Goal: Task Accomplishment & Management: Use online tool/utility

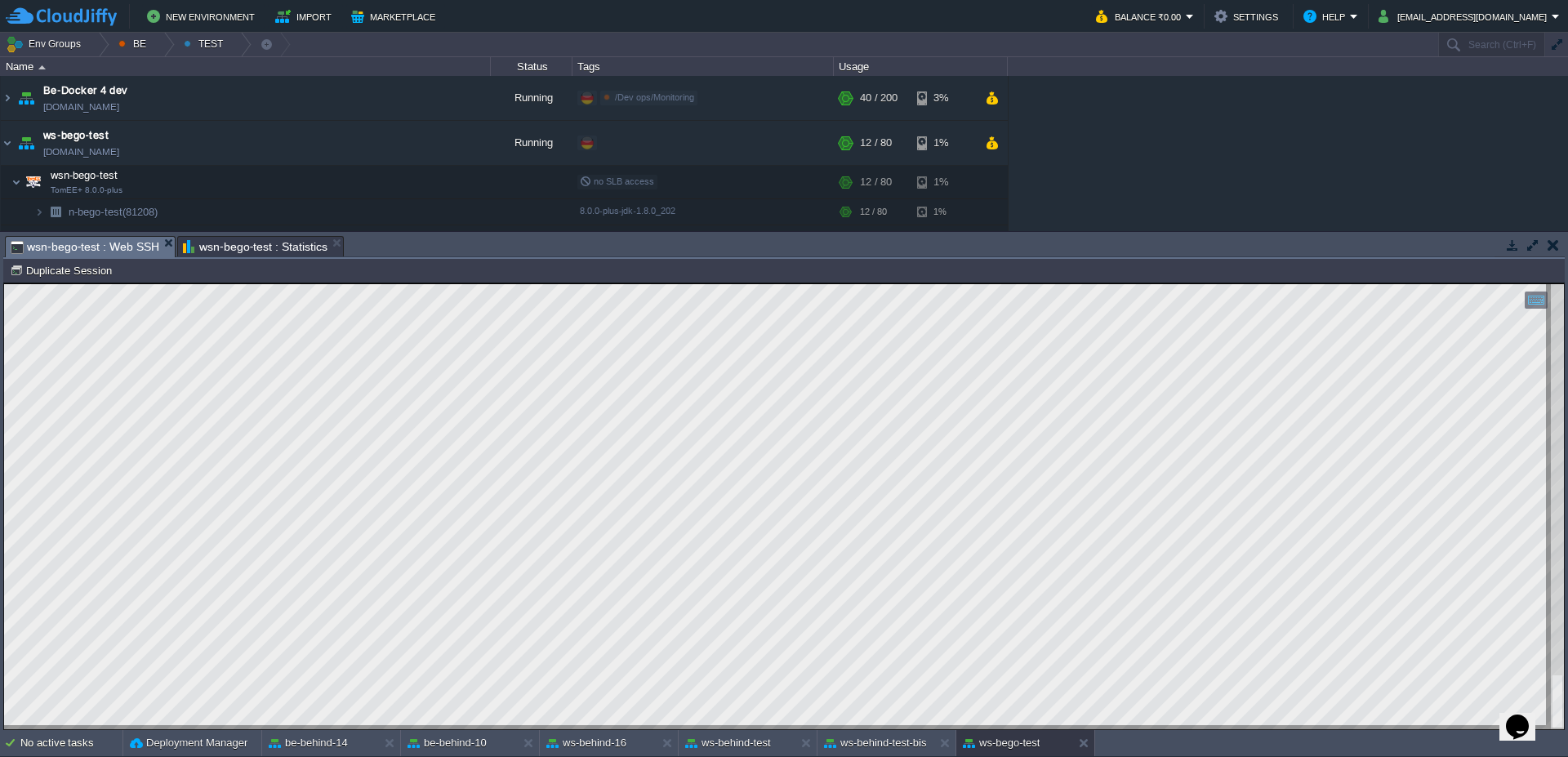
scroll to position [24, 0]
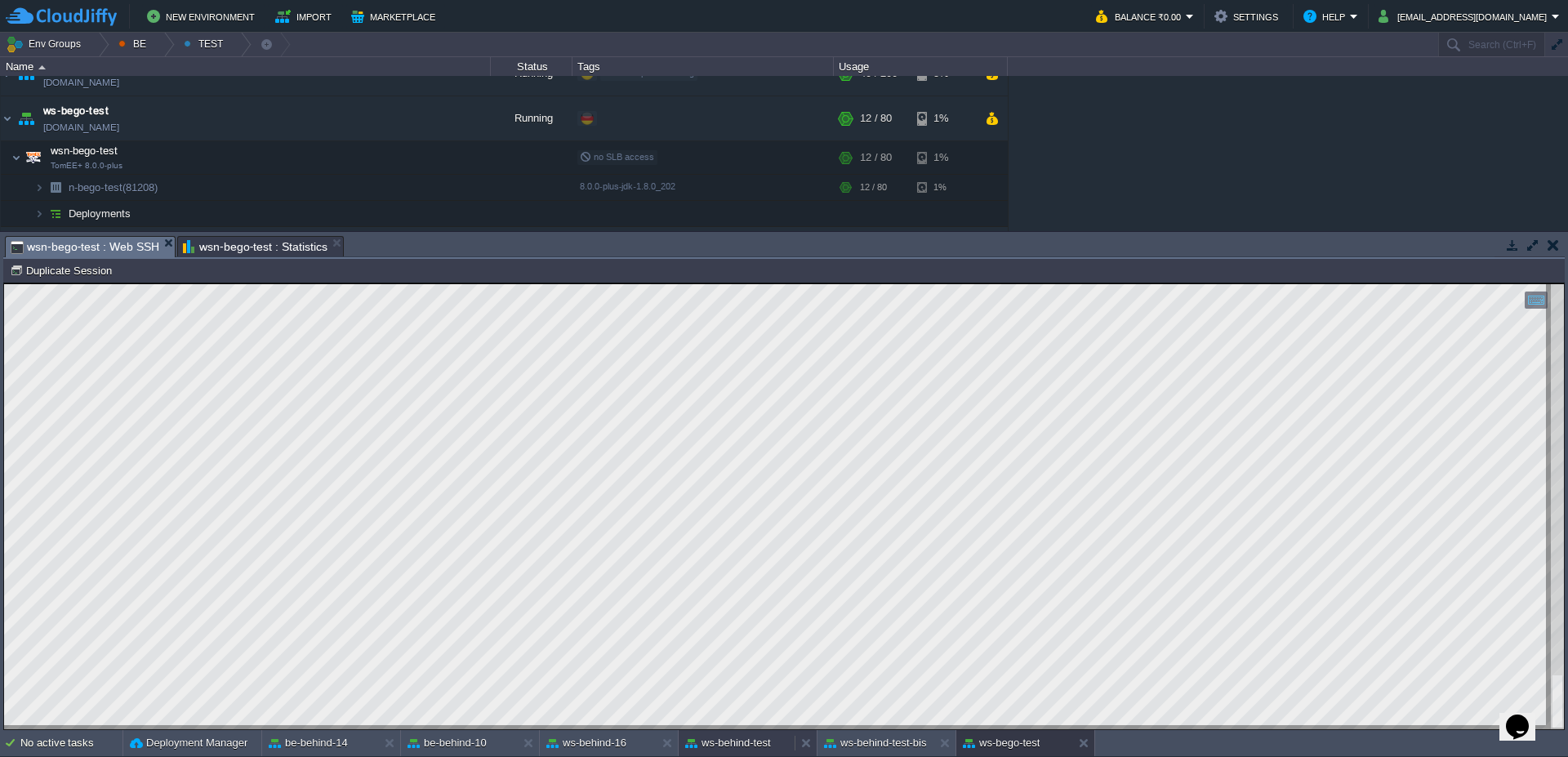
click at [746, 741] on button "ws-behind-test" at bounding box center [727, 742] width 85 height 16
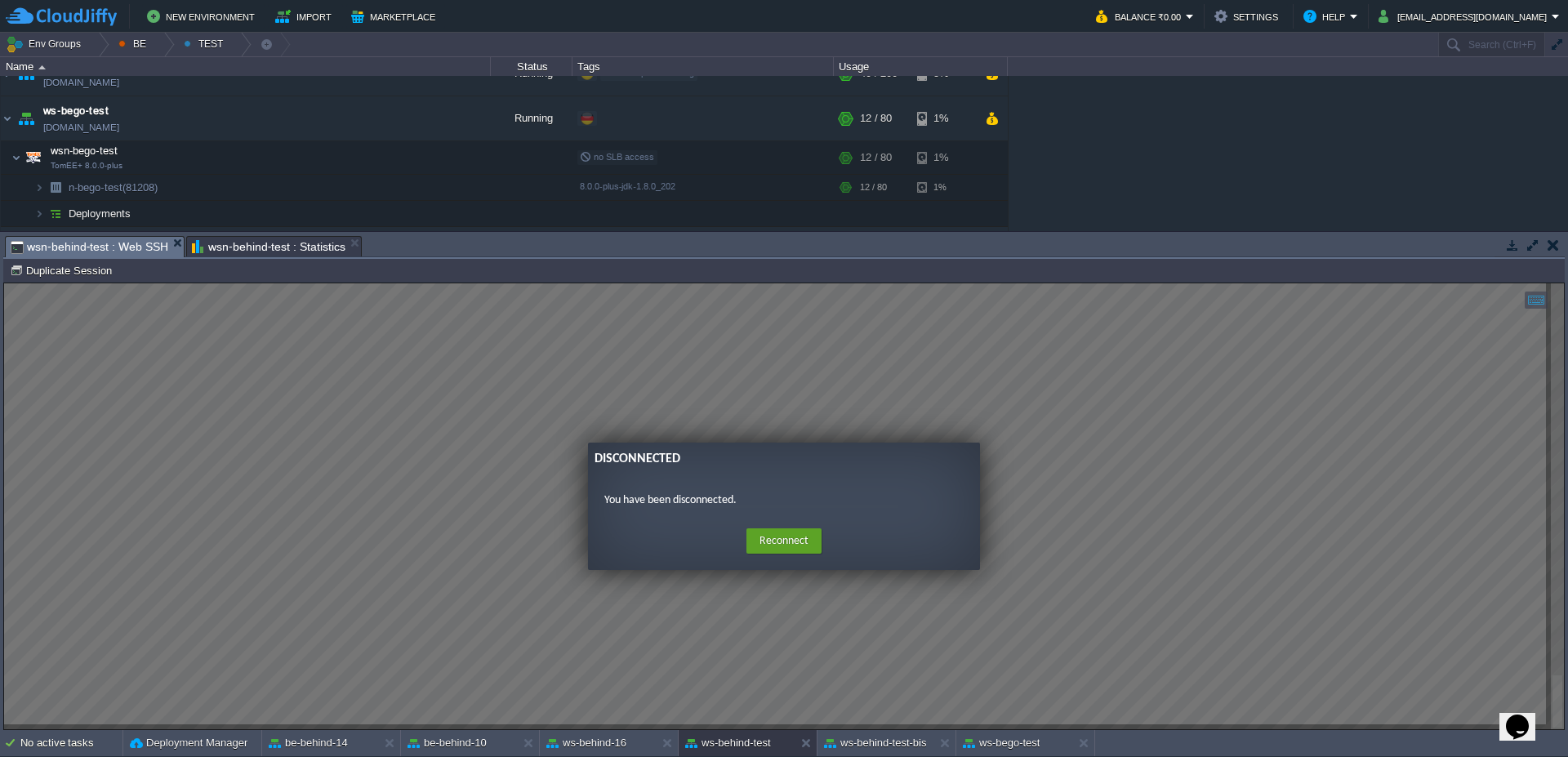
click at [804, 522] on form "Disconnected You have been disconnected. Home Reconnect Logout" at bounding box center [784, 506] width 392 height 128
click at [786, 533] on button "Reconnect" at bounding box center [783, 541] width 75 height 26
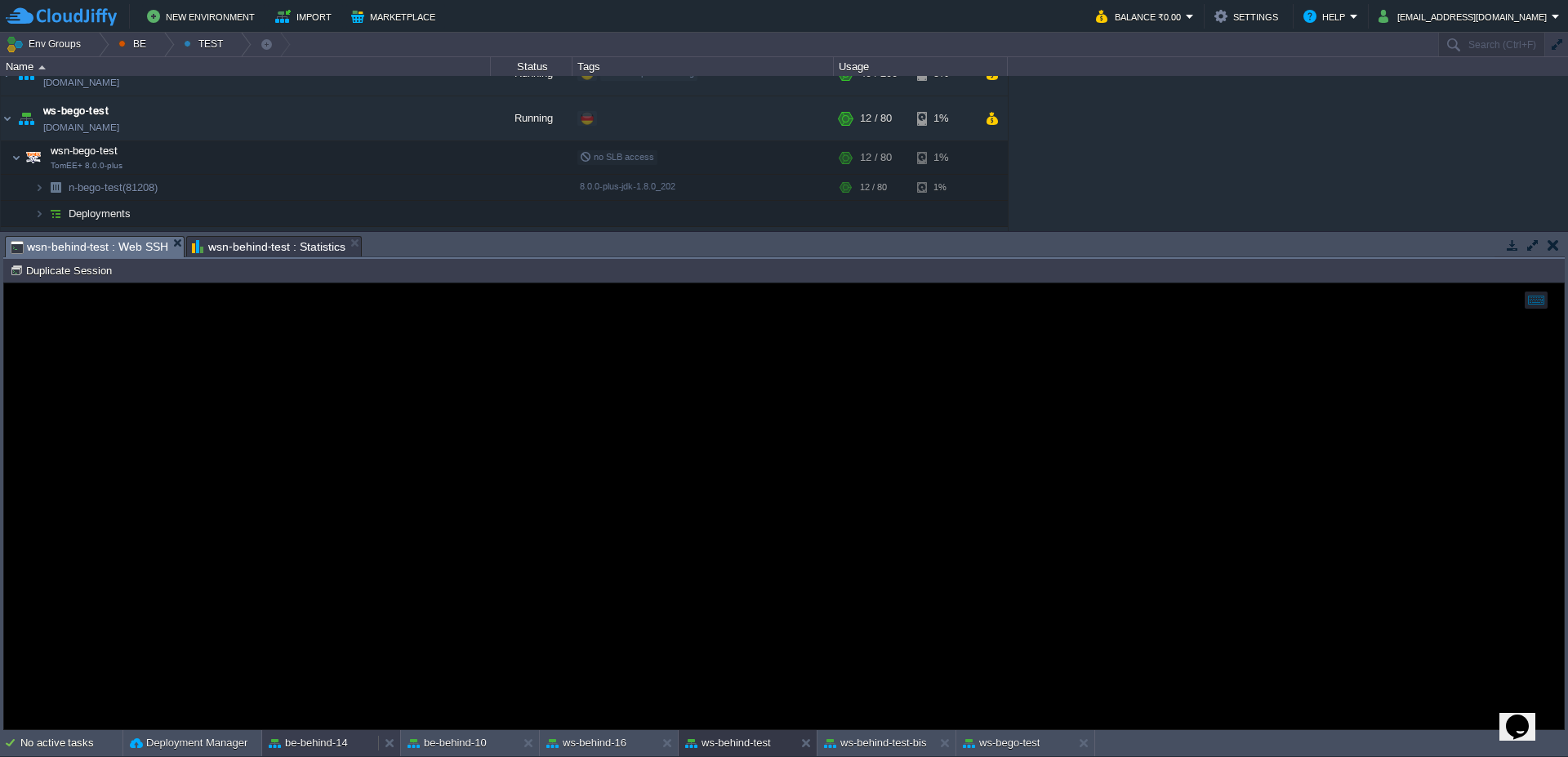
click at [288, 753] on div "be-behind-14" at bounding box center [320, 742] width 116 height 26
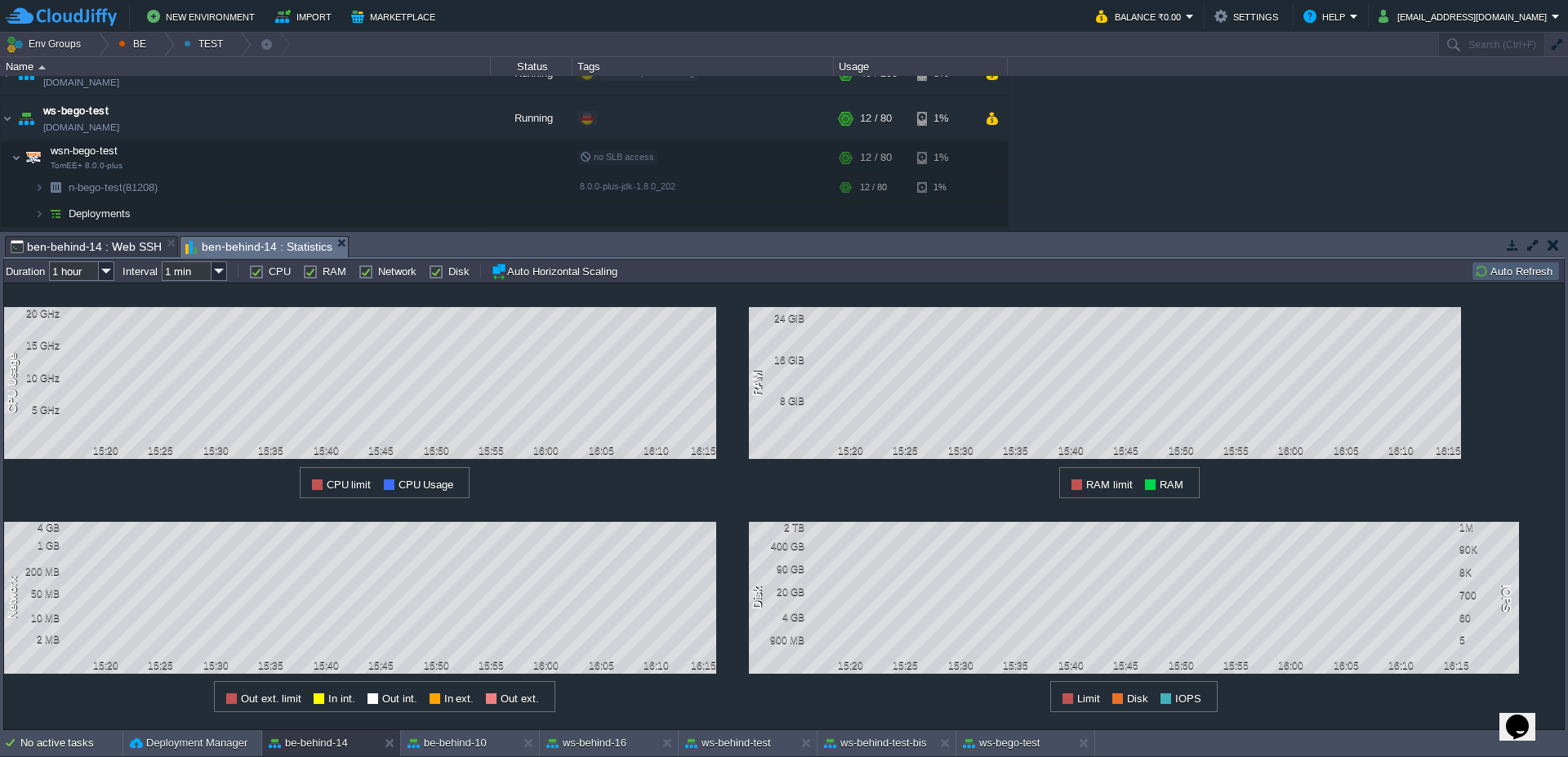
click at [1524, 266] on button "Auto Refresh" at bounding box center [1515, 271] width 84 height 15
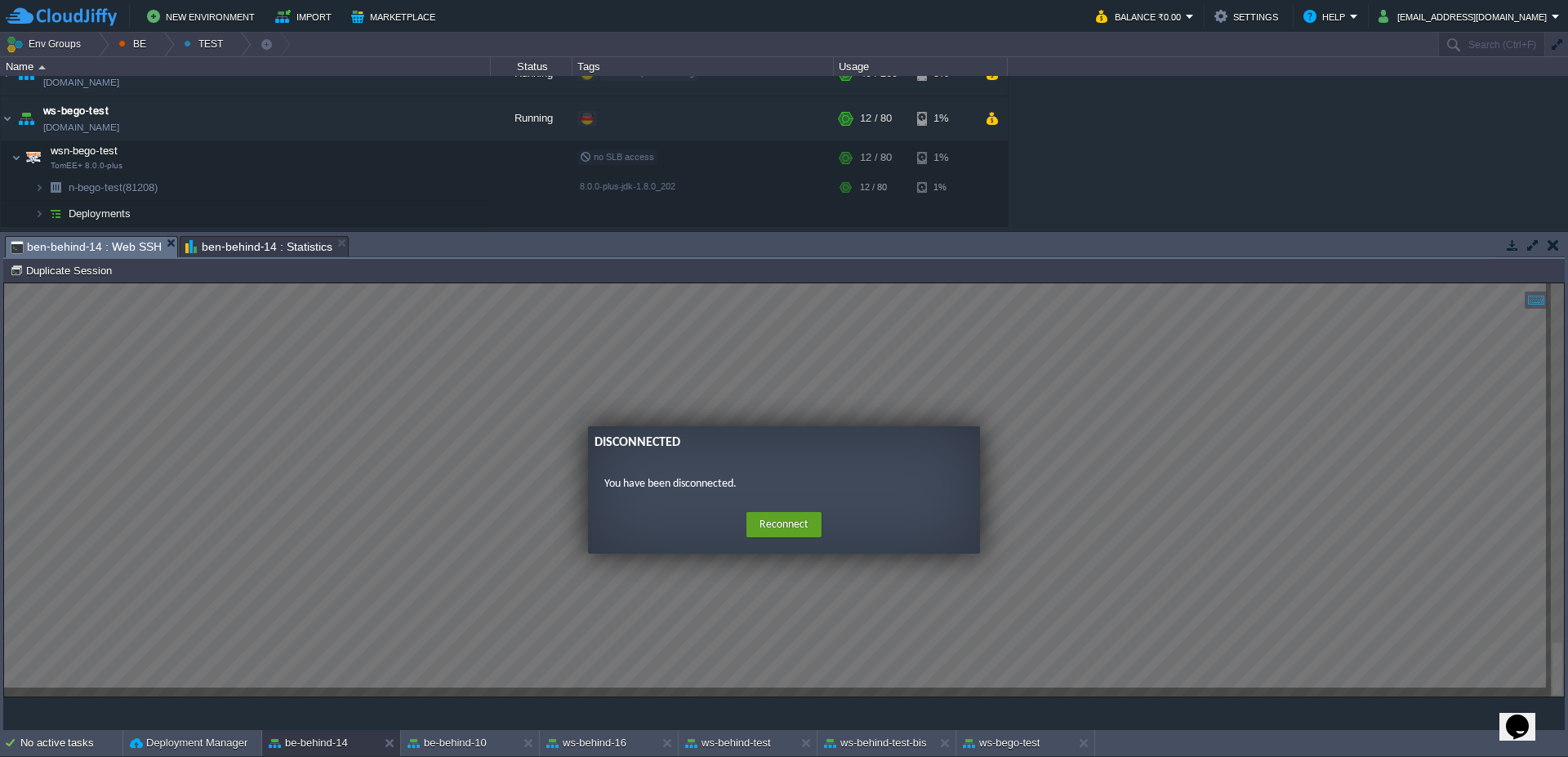
click at [124, 249] on span "ben-behind-14 : Web SSH" at bounding box center [85, 247] width 151 height 21
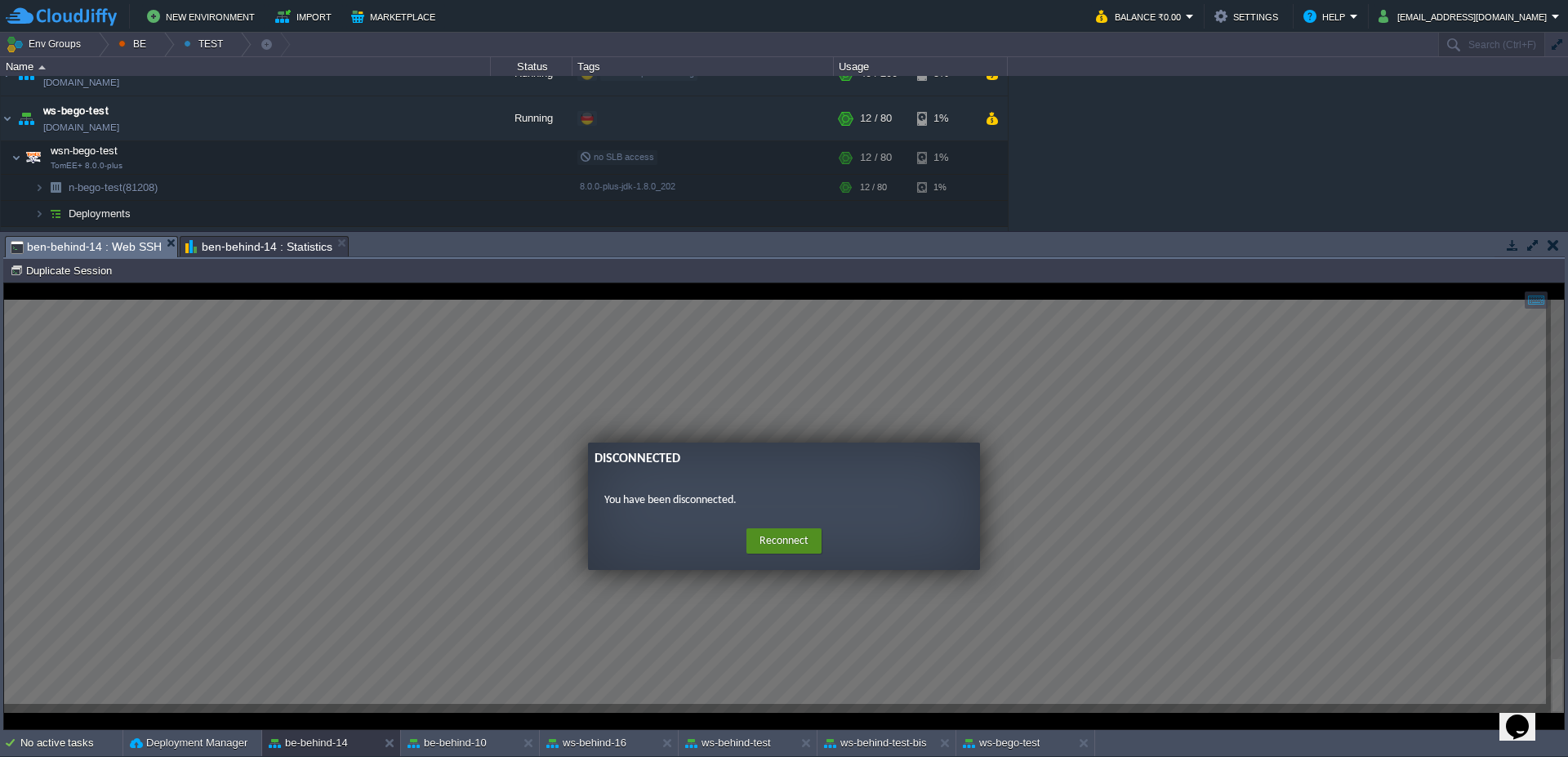
click at [785, 538] on button "Reconnect" at bounding box center [783, 541] width 75 height 26
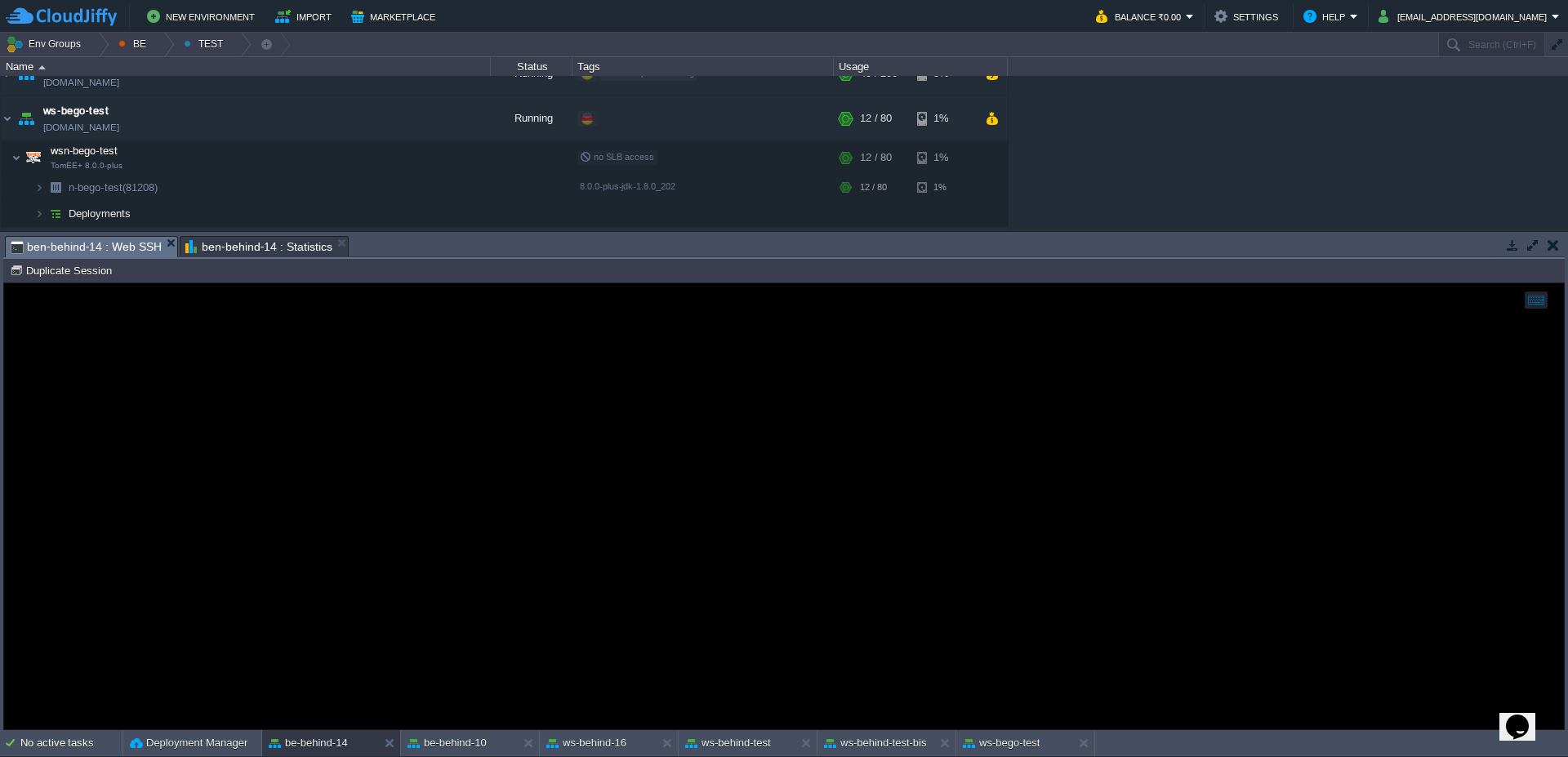
click at [260, 242] on span "ben-behind-14 : Statistics" at bounding box center [259, 247] width 147 height 20
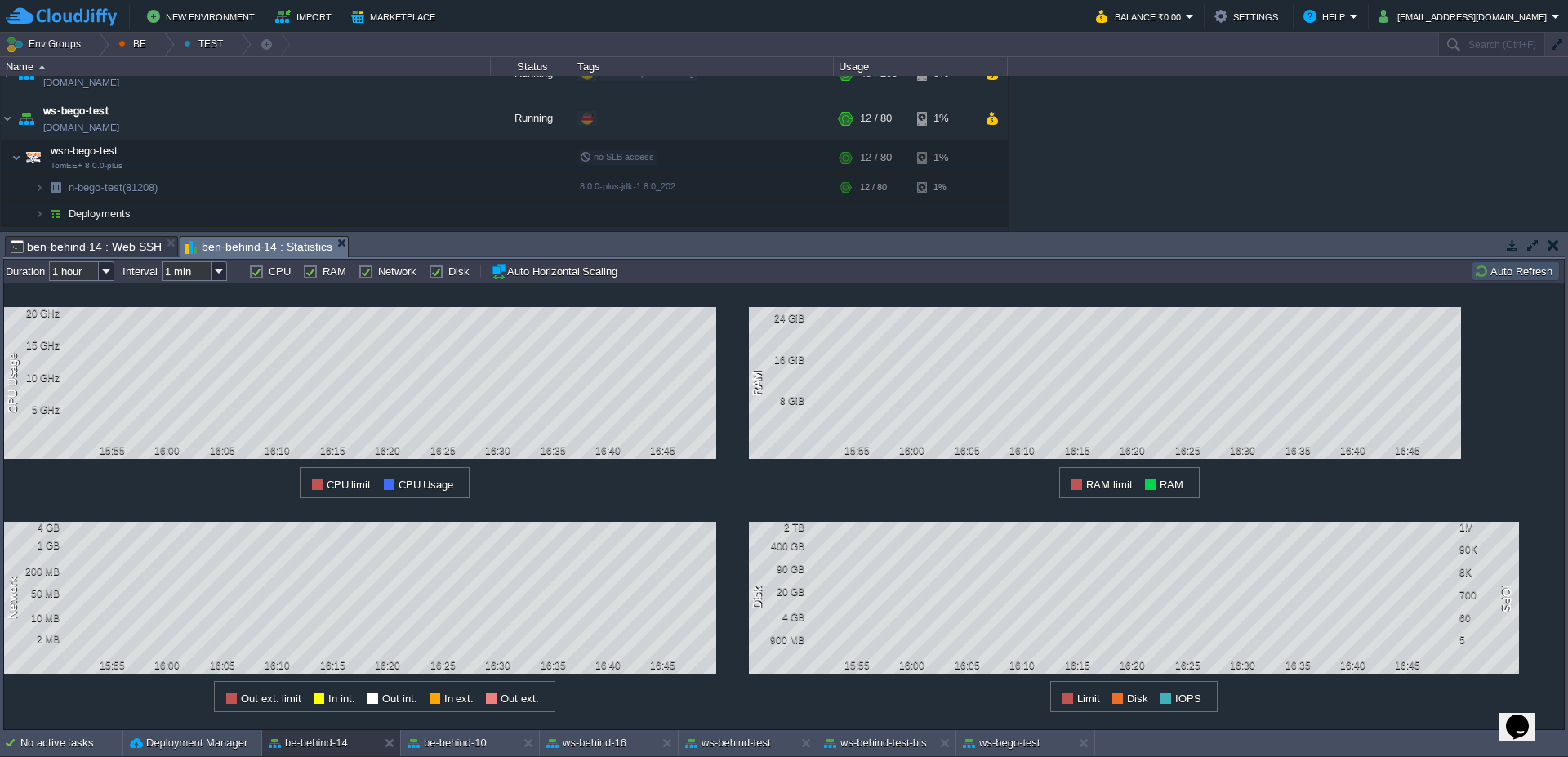
click at [1528, 276] on button "Auto Refresh" at bounding box center [1515, 271] width 84 height 15
click at [94, 247] on span "ben-behind-14 : Web SSH" at bounding box center [85, 247] width 151 height 20
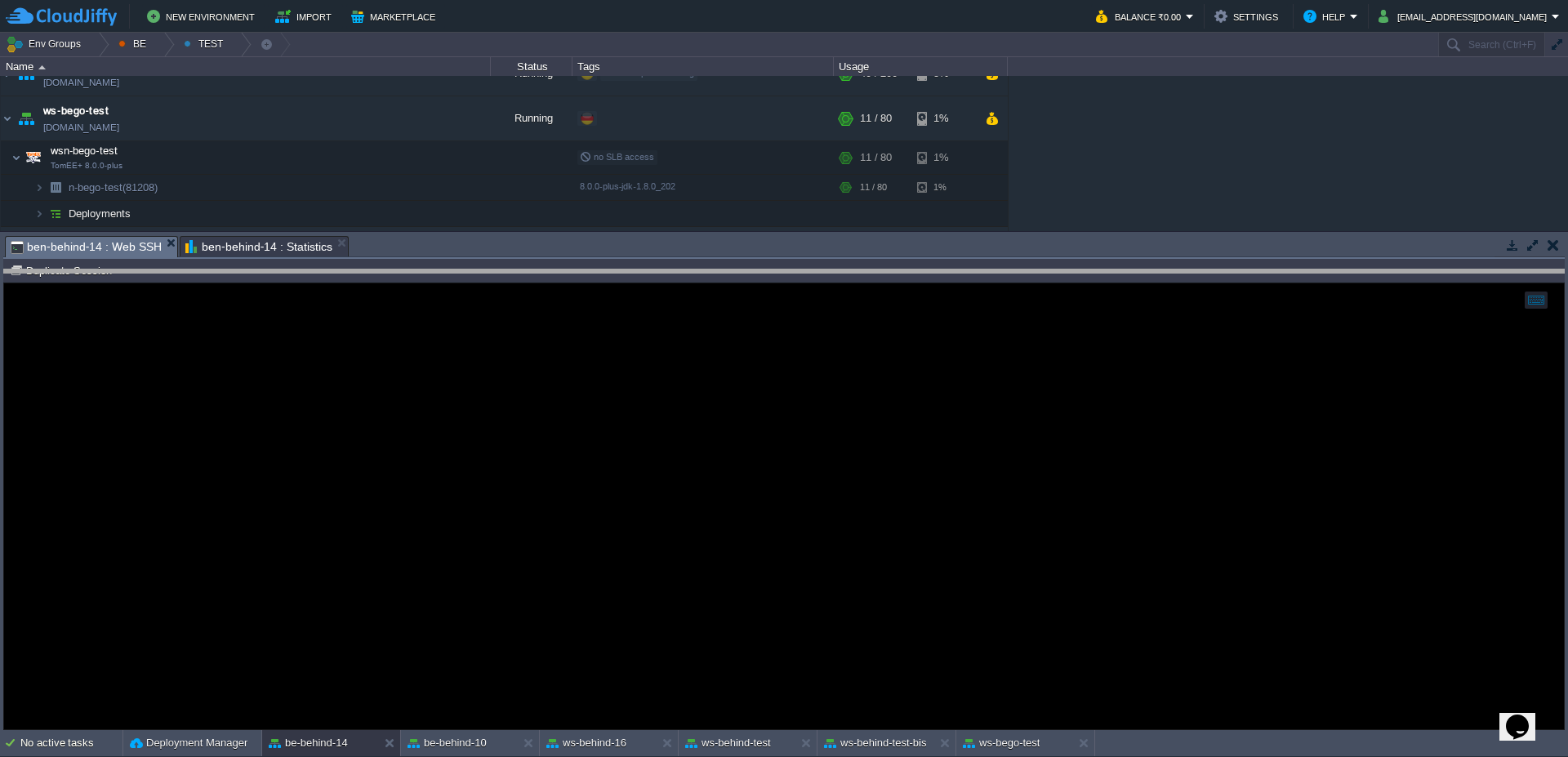
drag, startPoint x: 578, startPoint y: 253, endPoint x: 586, endPoint y: 318, distance: 65.5
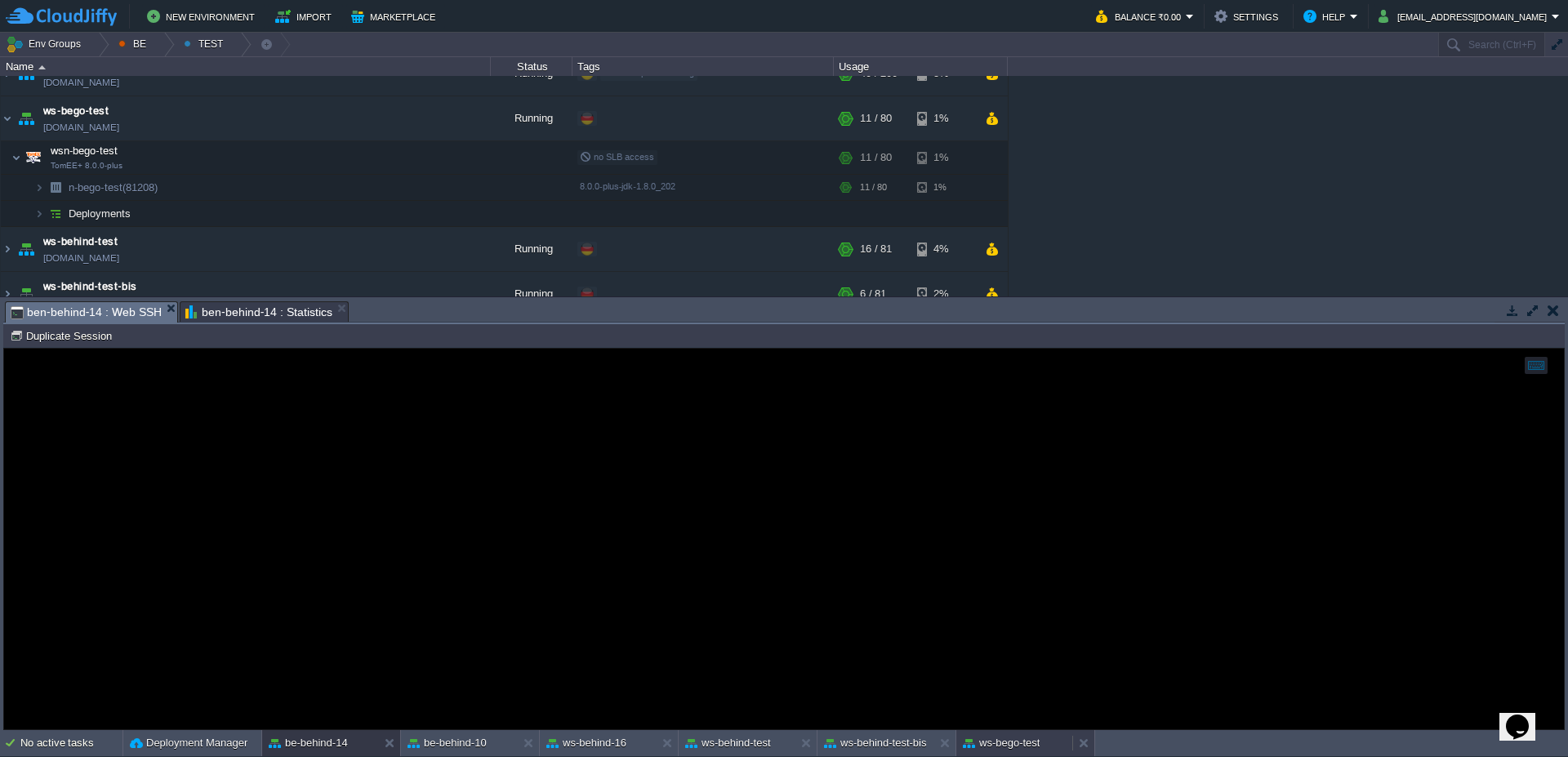
click at [994, 752] on div "ws-bego-test" at bounding box center [1014, 742] width 116 height 26
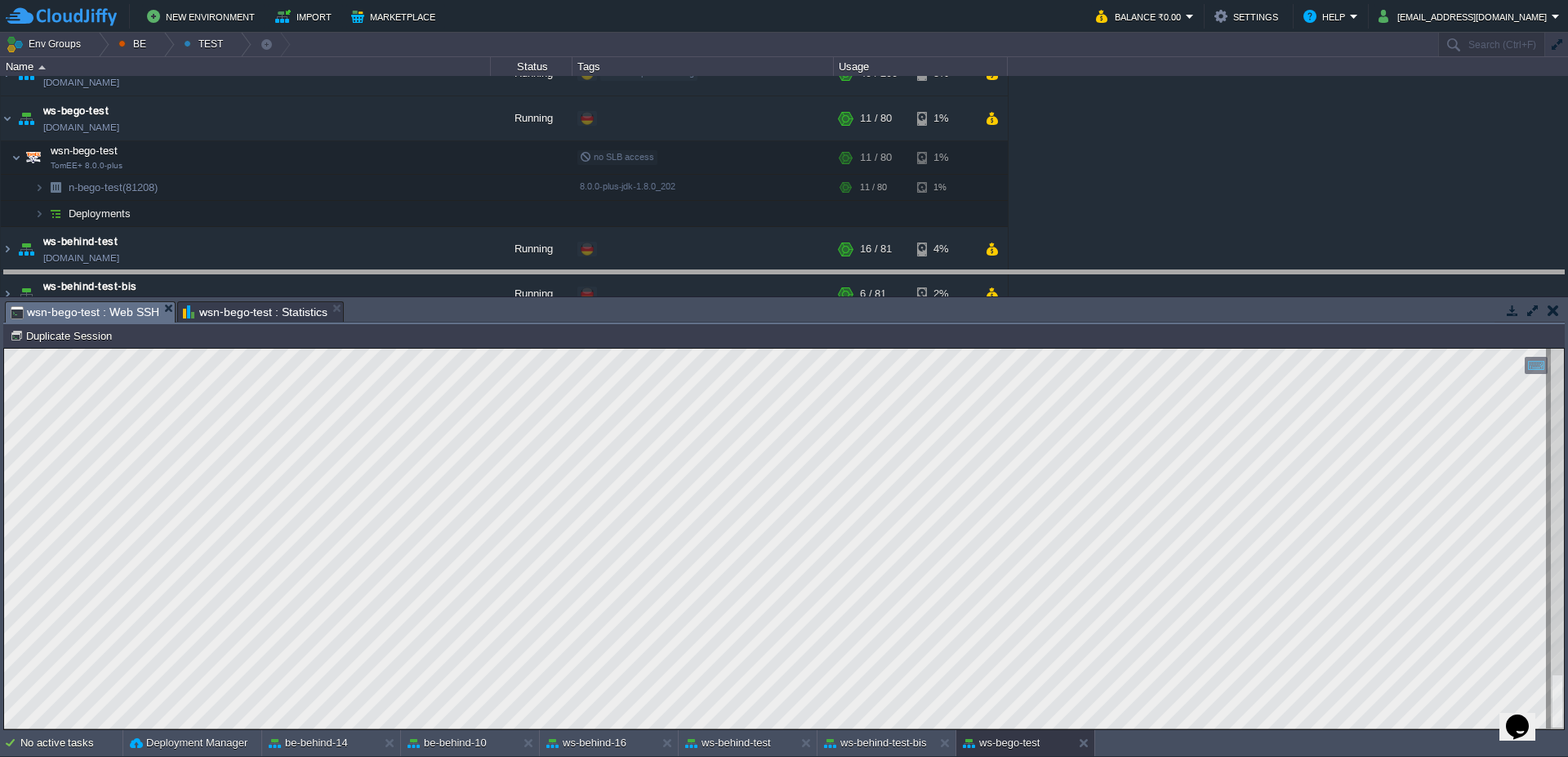
drag, startPoint x: 781, startPoint y: 314, endPoint x: 781, endPoint y: 303, distance: 11.0
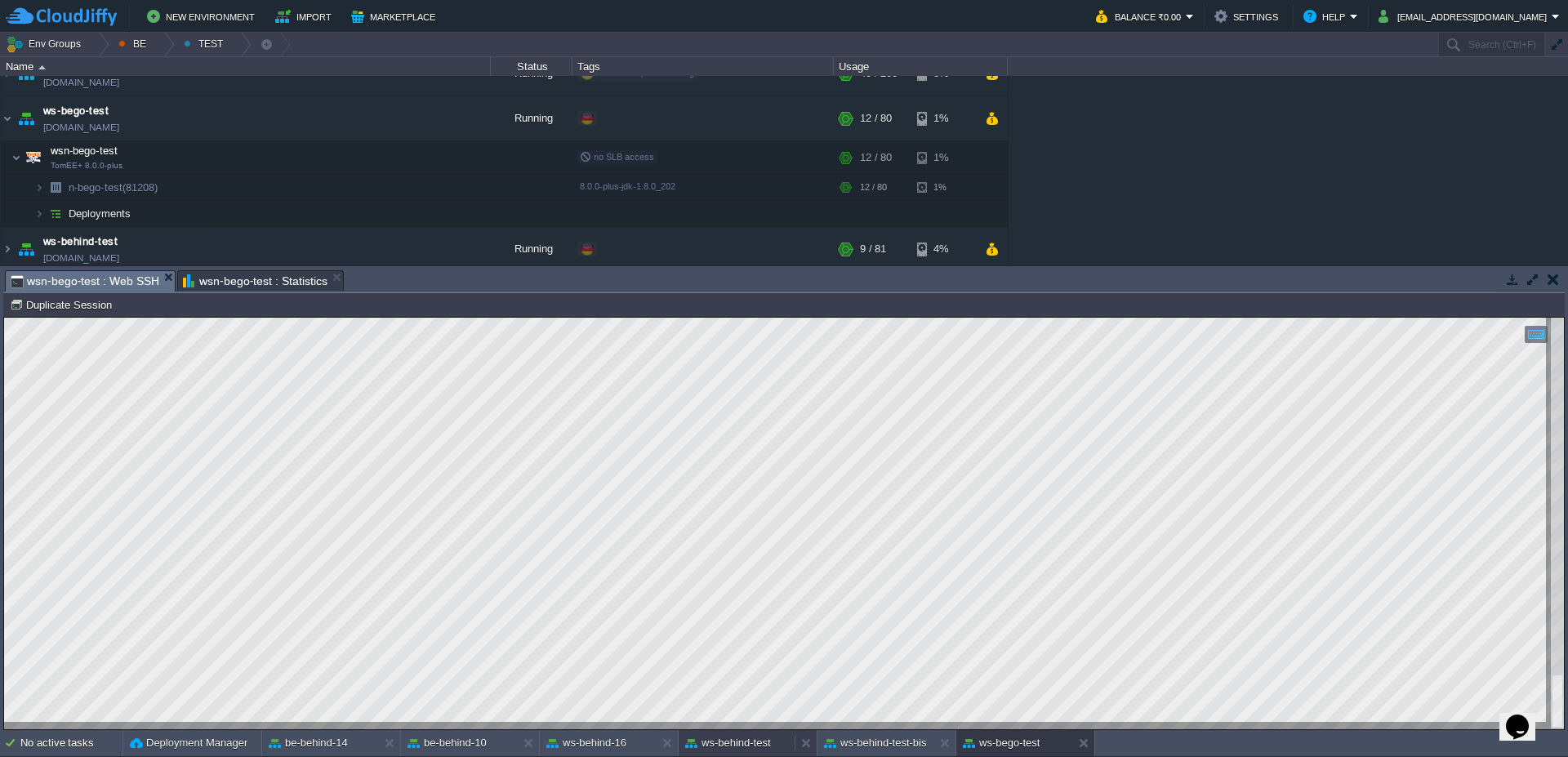
click at [728, 748] on button "ws-behind-test" at bounding box center [727, 742] width 85 height 16
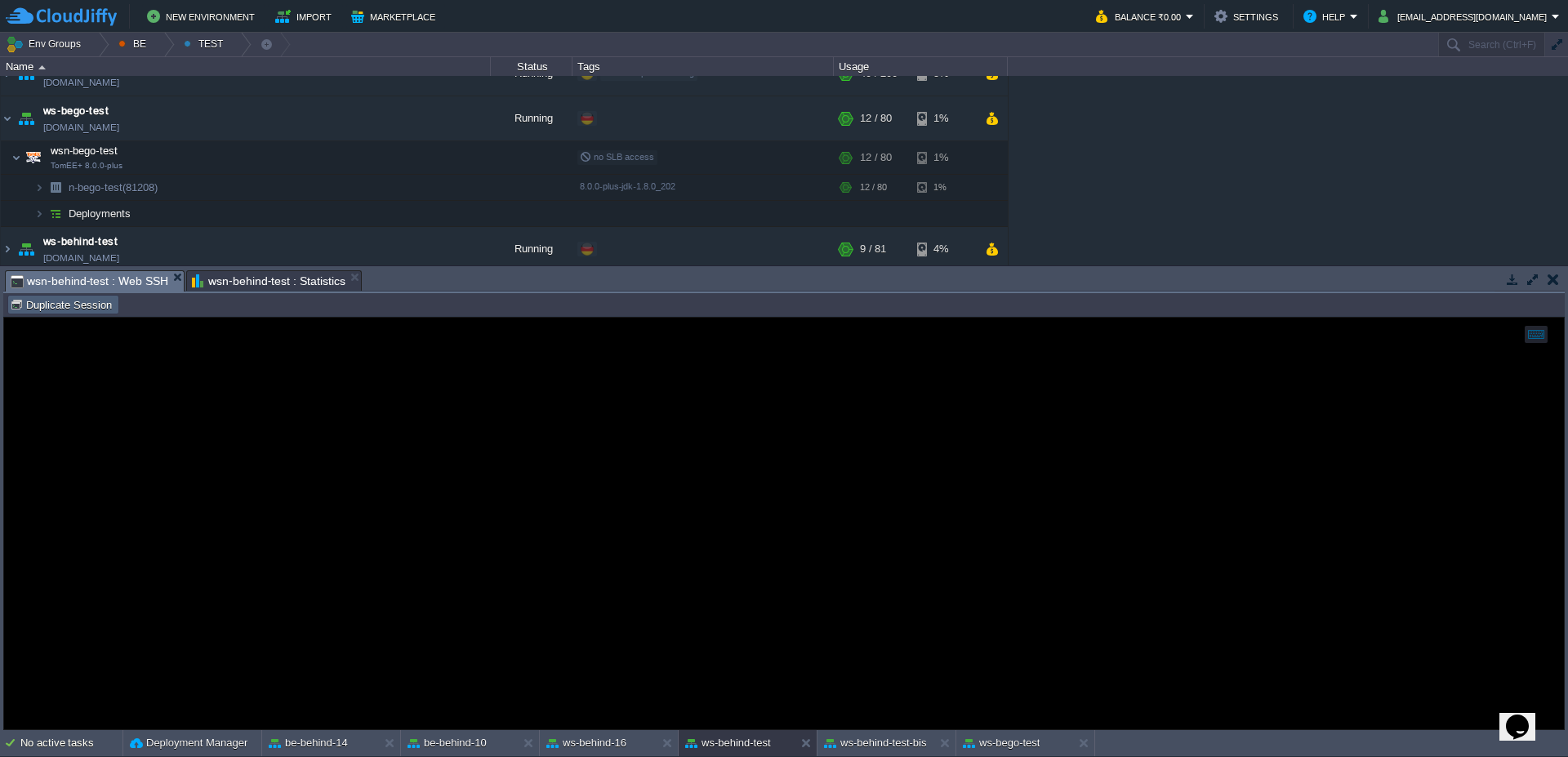
click at [73, 308] on button "Duplicate Session" at bounding box center [63, 304] width 107 height 15
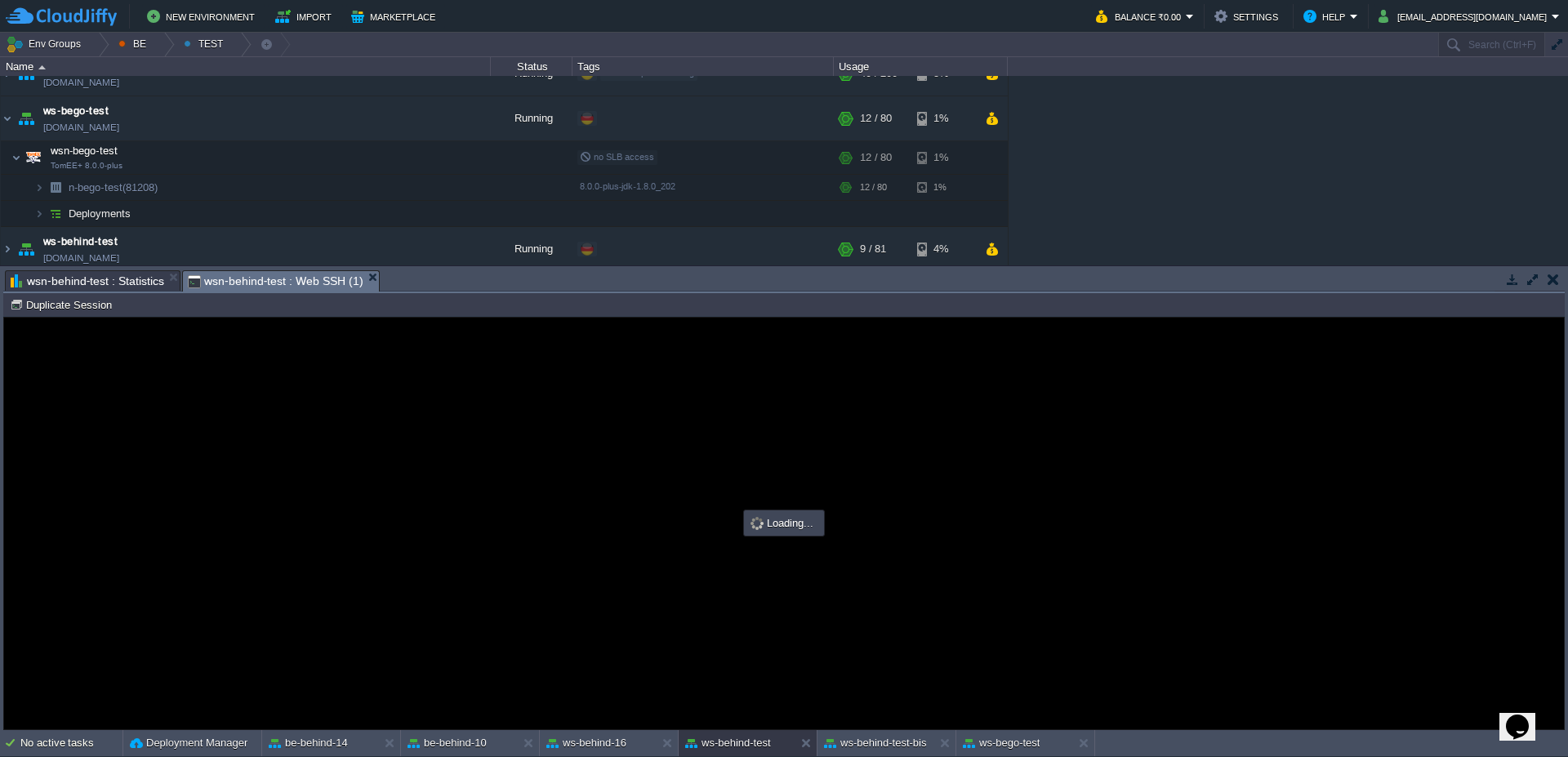
scroll to position [0, 0]
type input "#000000"
